Goal: Task Accomplishment & Management: Manage account settings

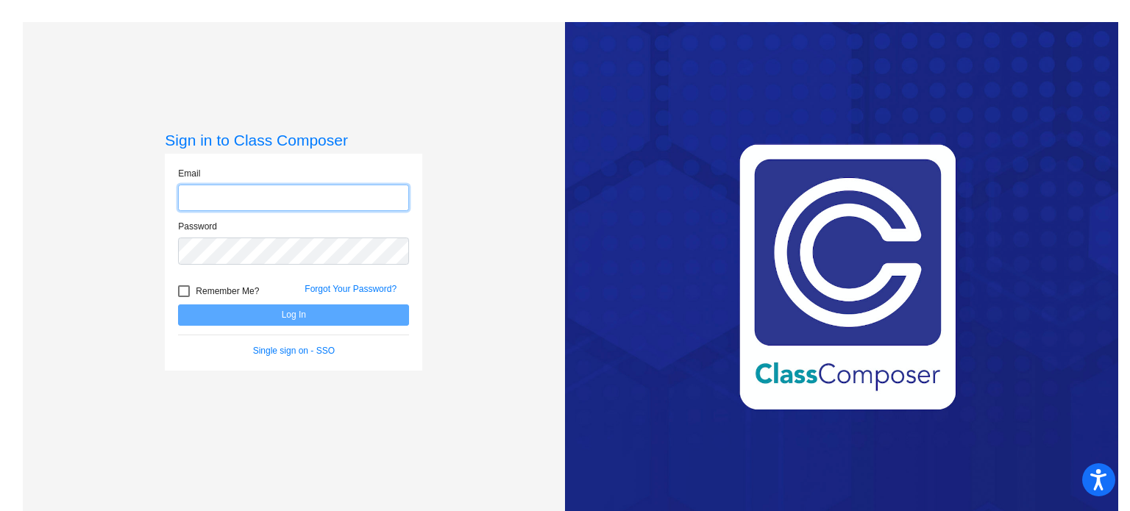
type input "[EMAIL_ADDRESS][DOMAIN_NAME]"
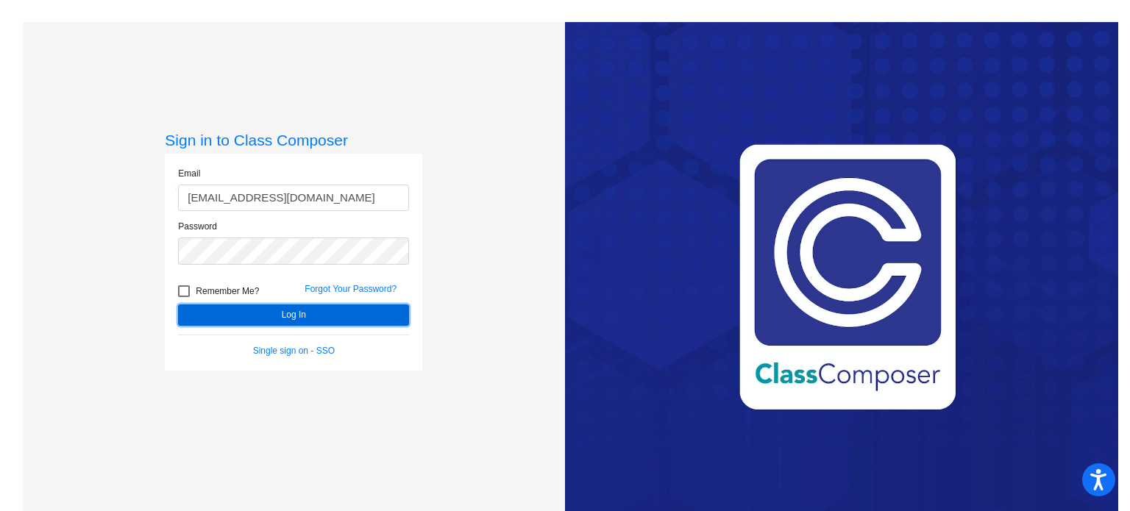
click at [238, 317] on button "Log In" at bounding box center [293, 315] width 231 height 21
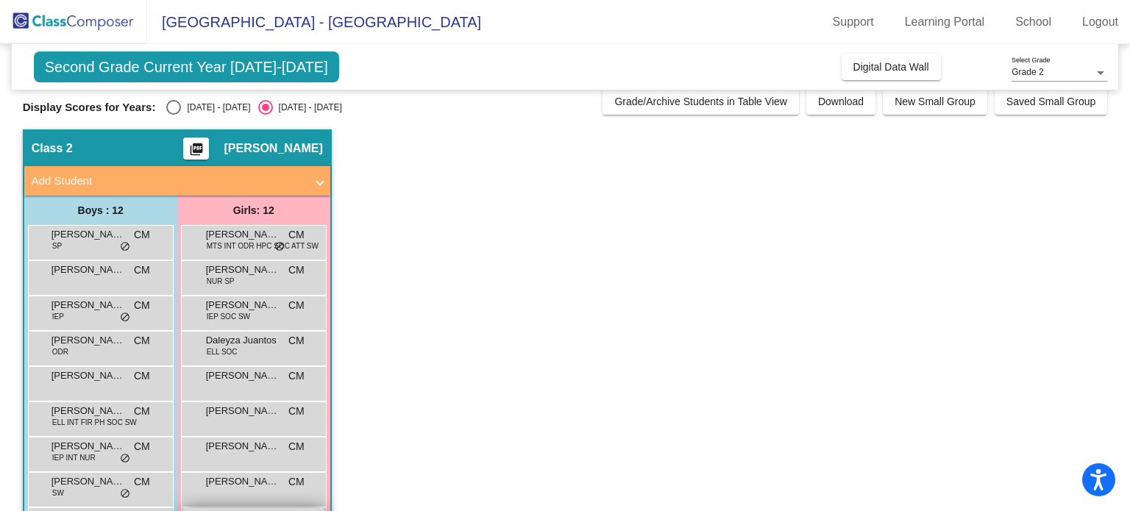
scroll to position [9, 0]
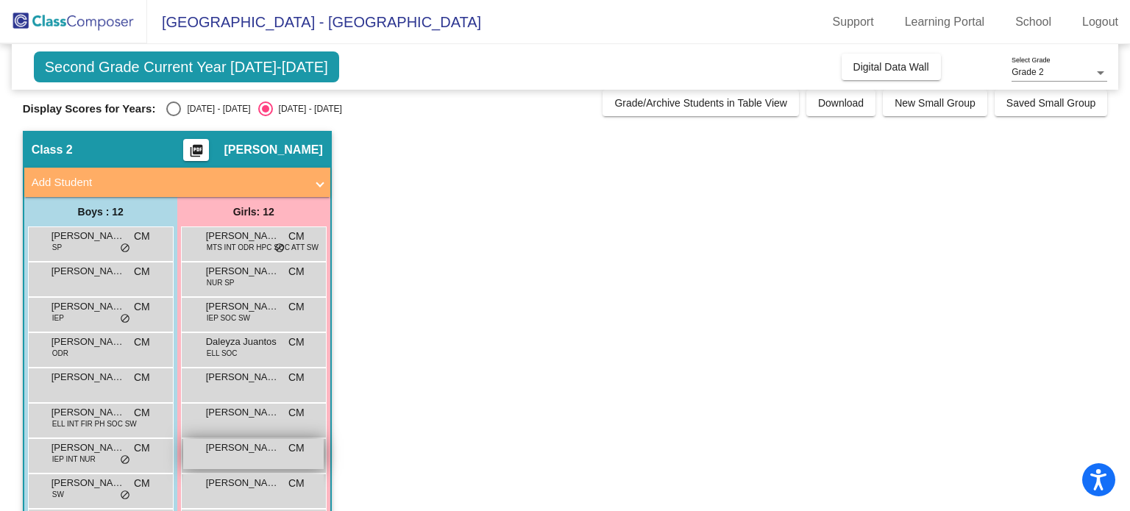
click at [248, 453] on span "[PERSON_NAME]" at bounding box center [243, 448] width 74 height 15
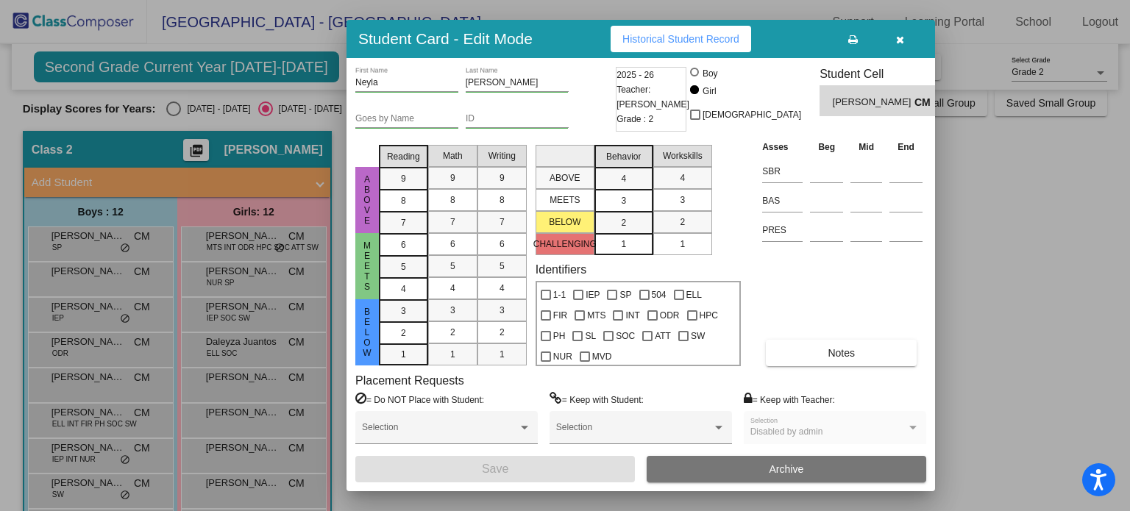
click at [252, 238] on div at bounding box center [565, 255] width 1130 height 511
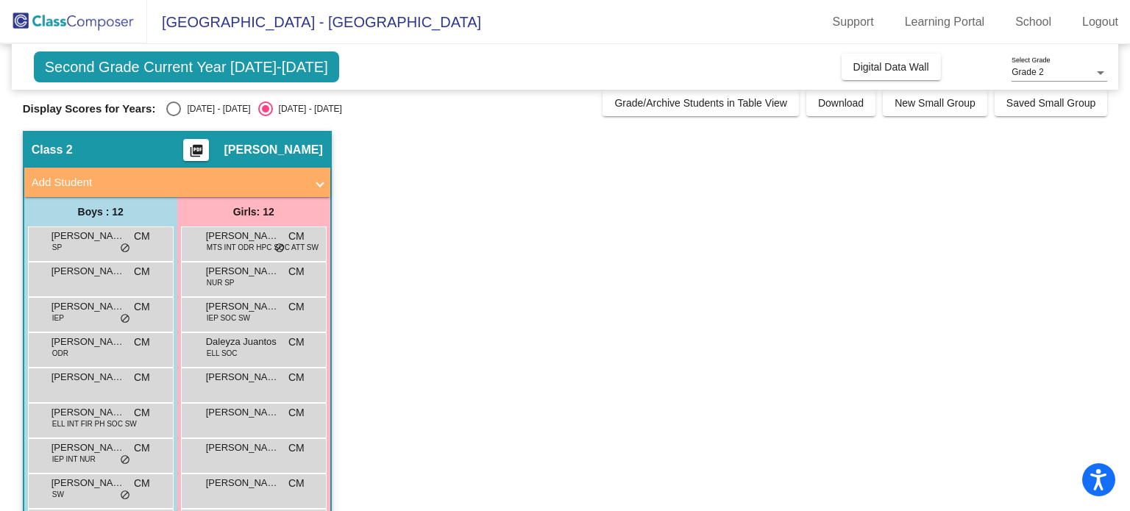
click at [252, 238] on span "[PERSON_NAME]" at bounding box center [243, 236] width 74 height 15
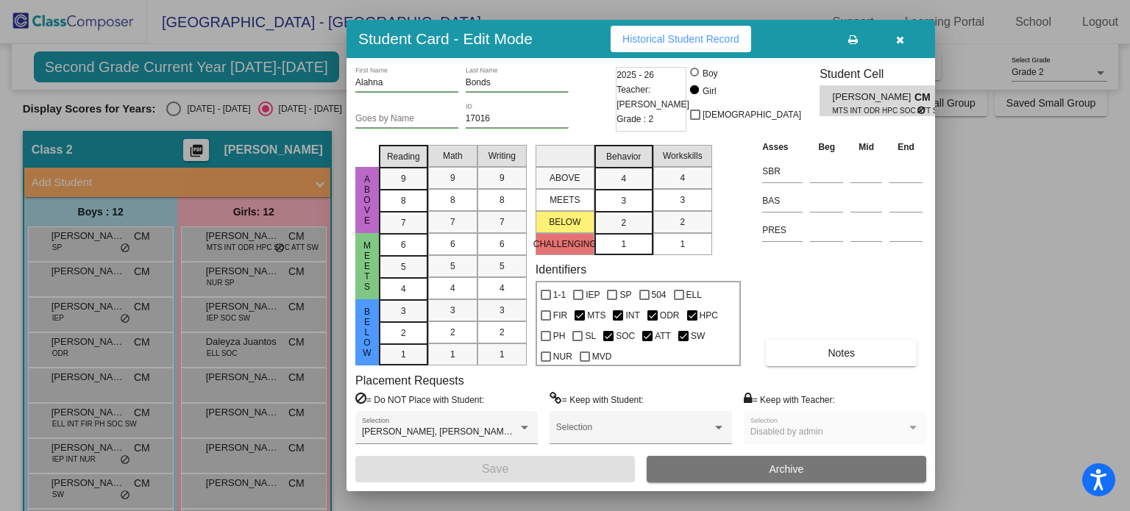
click at [900, 38] on icon "button" at bounding box center [900, 40] width 8 height 10
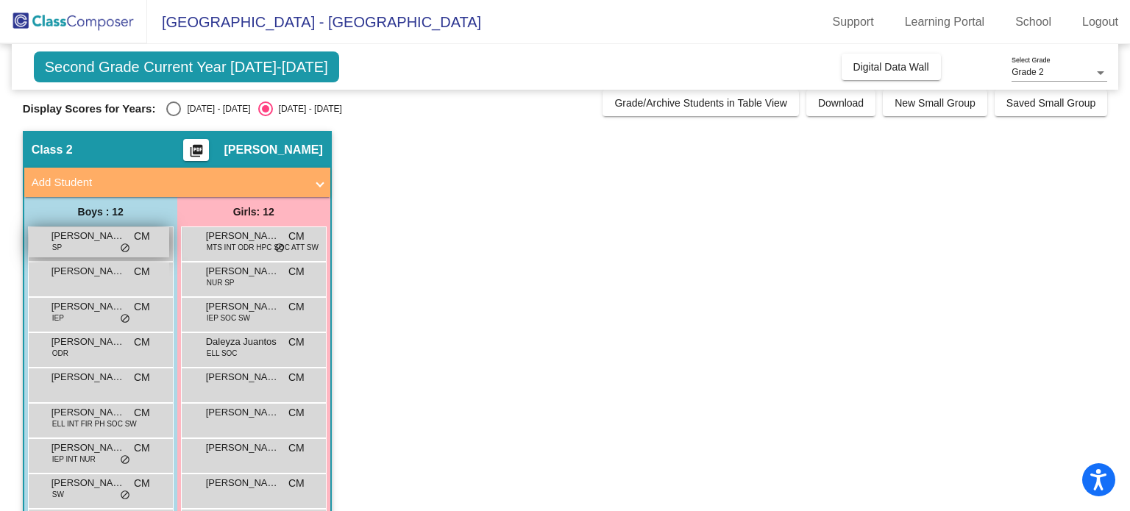
click at [79, 241] on span "[PERSON_NAME] [PERSON_NAME] [PERSON_NAME]" at bounding box center [88, 236] width 74 height 15
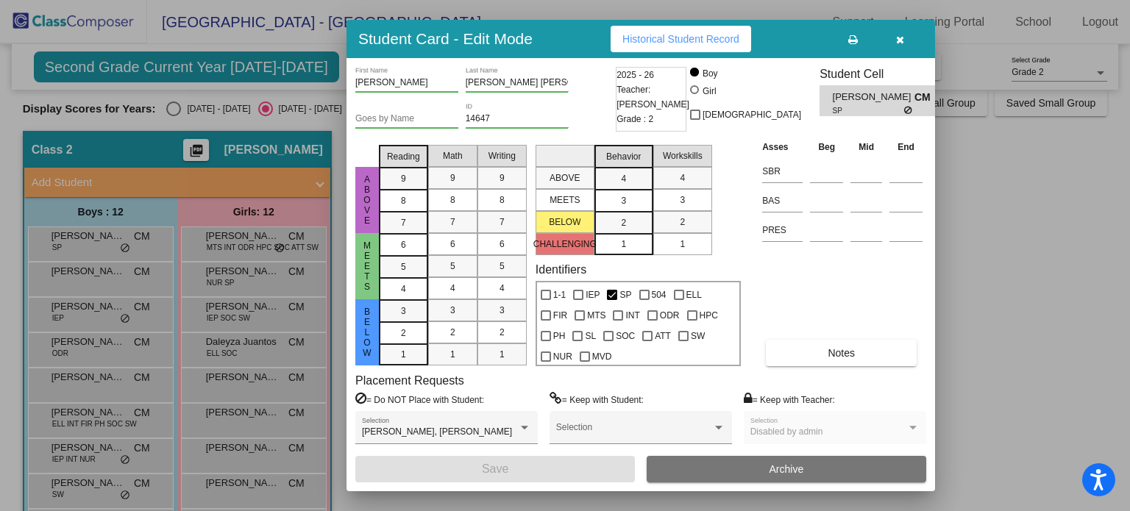
click at [900, 38] on icon "button" at bounding box center [900, 40] width 8 height 10
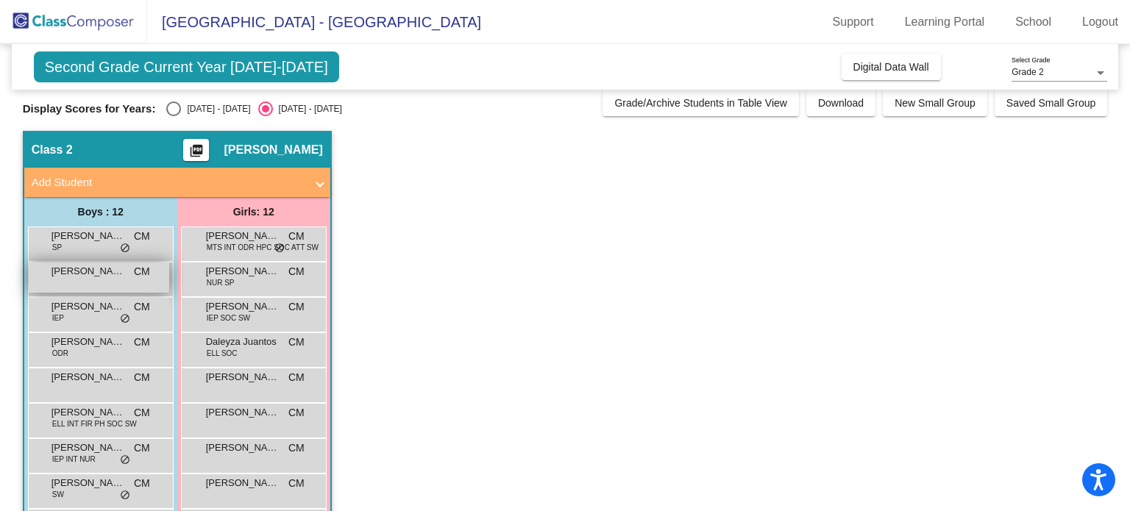
click at [124, 280] on div "[PERSON_NAME] [PERSON_NAME] lock do_not_disturb_alt" at bounding box center [99, 278] width 141 height 30
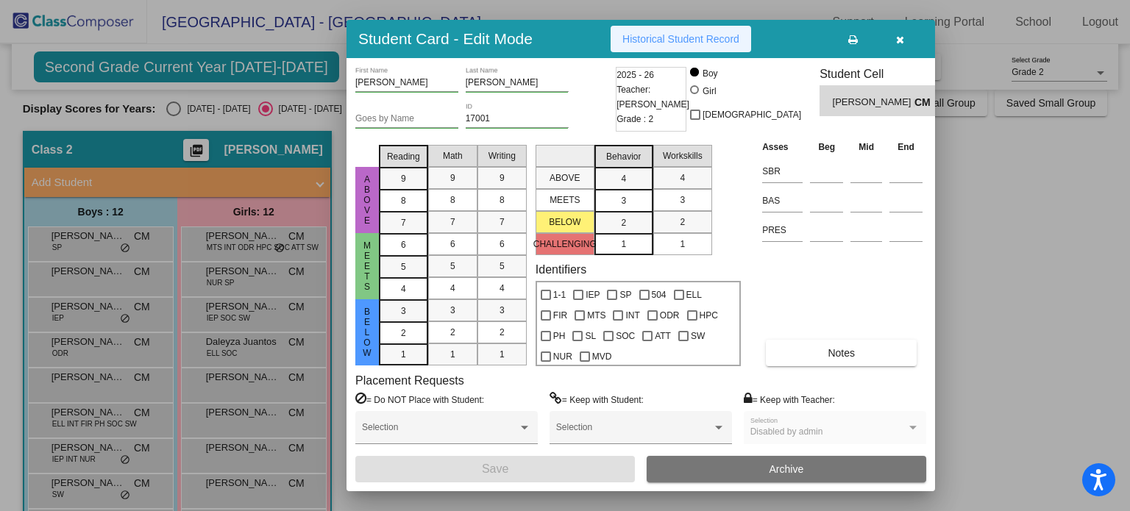
click at [700, 40] on span "Historical Student Record" at bounding box center [680, 39] width 117 height 12
click at [899, 35] on icon "button" at bounding box center [900, 40] width 8 height 10
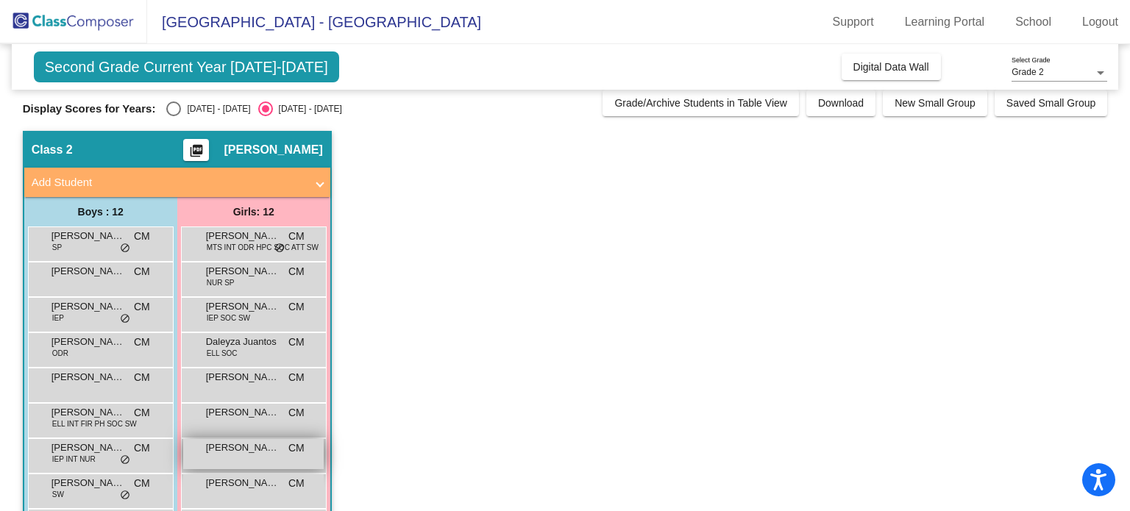
click at [230, 439] on div "[PERSON_NAME] CM lock do_not_disturb_alt" at bounding box center [253, 454] width 141 height 30
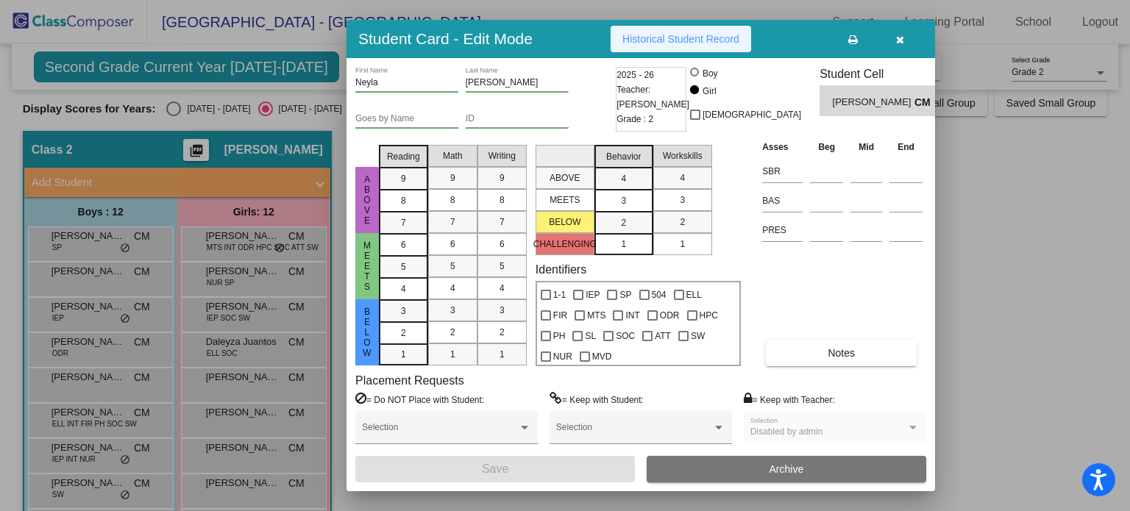
click at [675, 43] on span "Historical Student Record" at bounding box center [680, 39] width 117 height 12
drag, startPoint x: 896, startPoint y: 36, endPoint x: 907, endPoint y: 35, distance: 11.1
click at [907, 35] on button "button" at bounding box center [899, 39] width 47 height 26
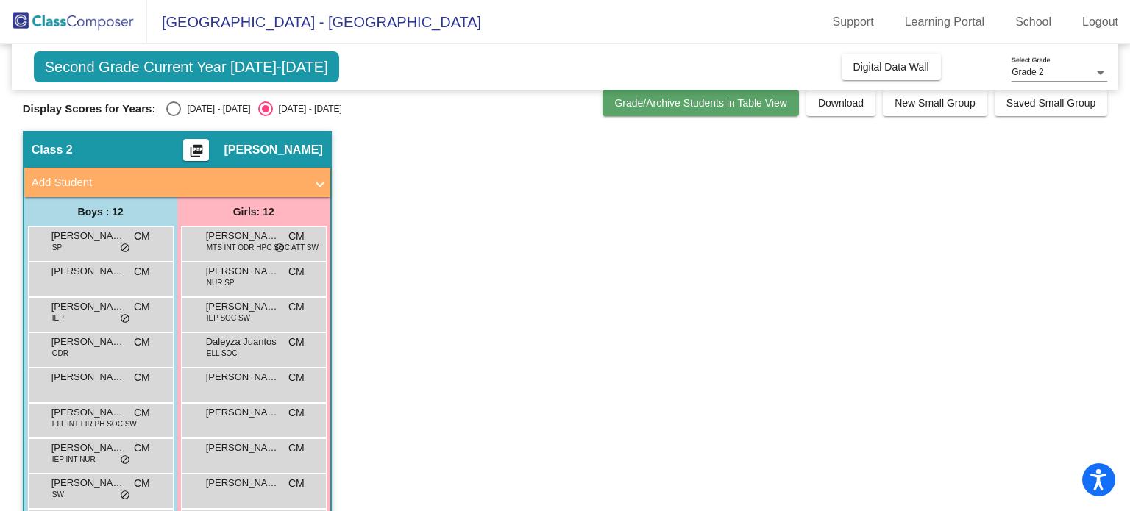
click at [704, 103] on span "Grade/Archive Students in Table View" at bounding box center [700, 103] width 173 height 12
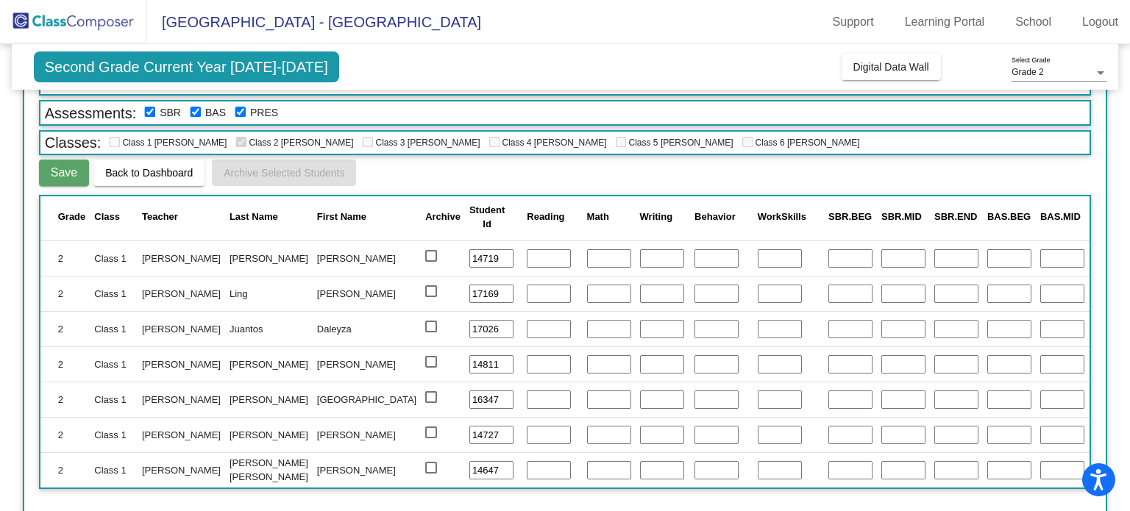
scroll to position [0, 0]
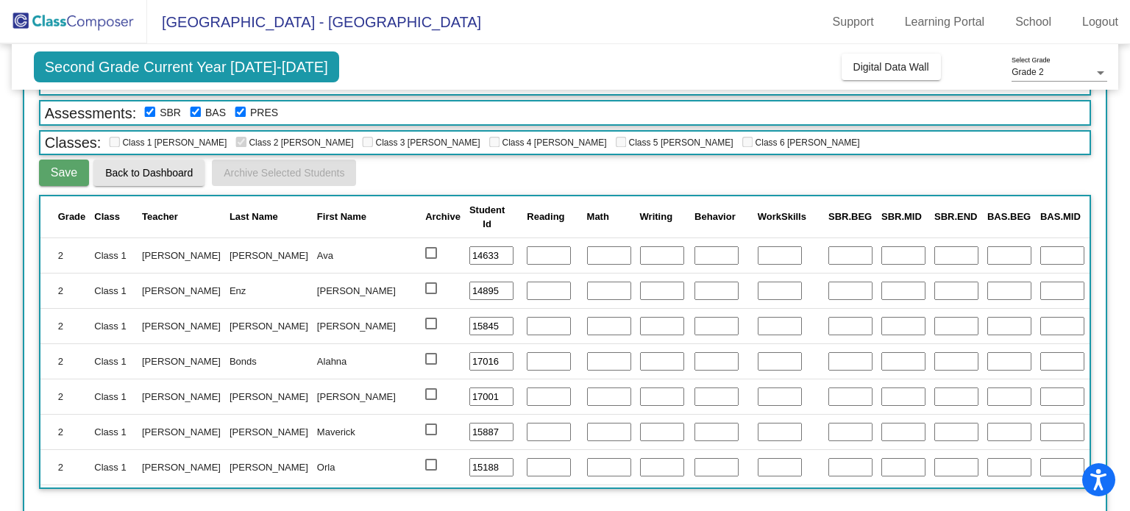
click at [159, 169] on span "Back to Dashboard" at bounding box center [149, 173] width 88 height 12
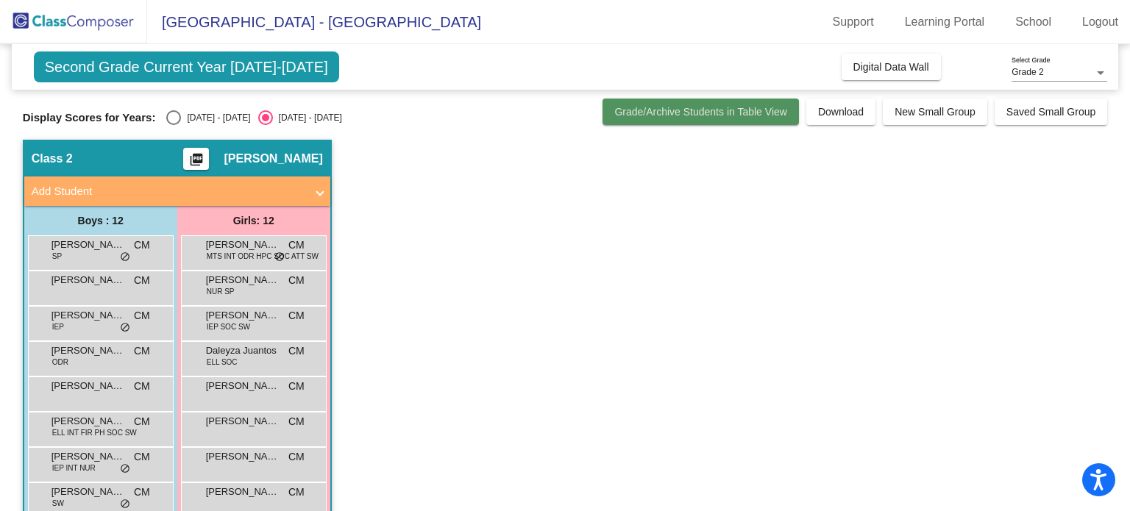
click at [669, 112] on span "Grade/Archive Students in Table View" at bounding box center [700, 112] width 173 height 12
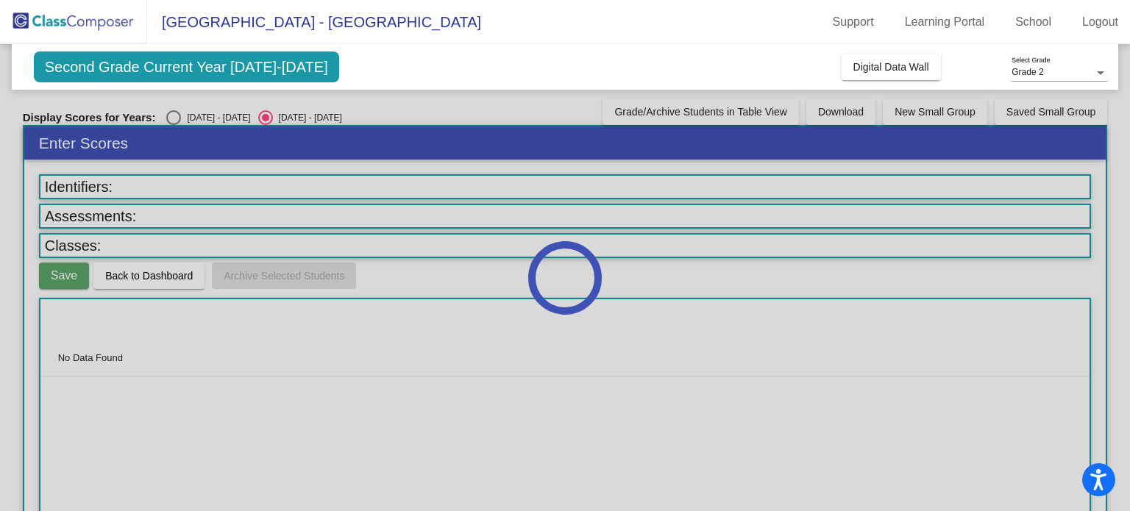
click at [262, 180] on div at bounding box center [565, 277] width 1130 height 467
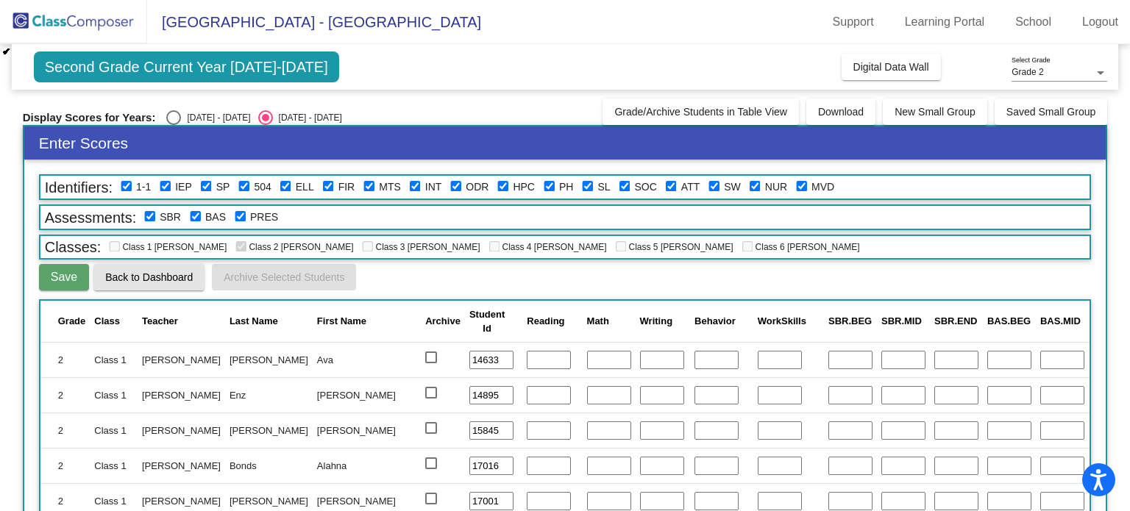
click at [152, 277] on span "Back to Dashboard" at bounding box center [149, 277] width 88 height 12
